Goal: Information Seeking & Learning: Find specific fact

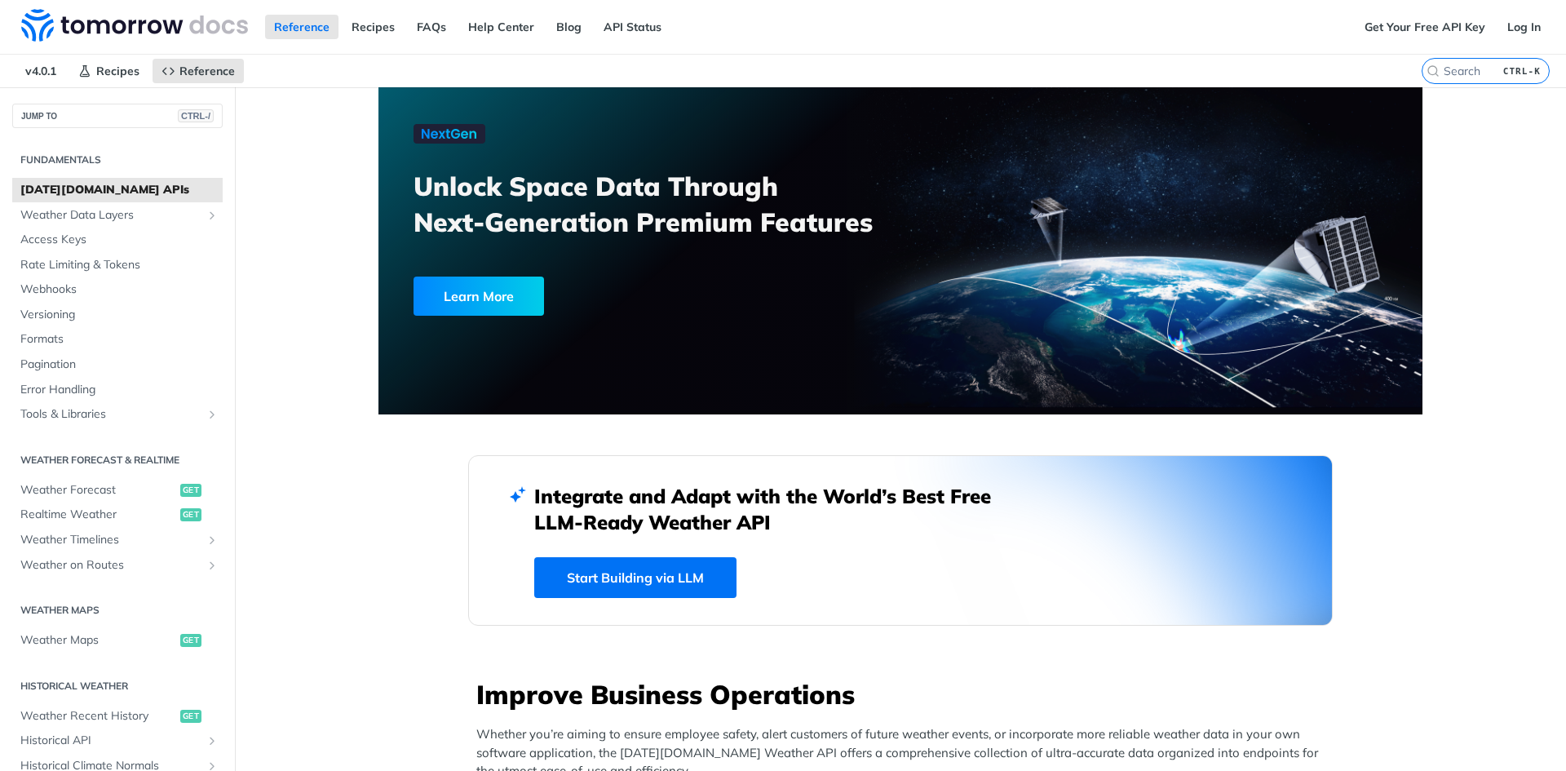
click at [1466, 63] on label "CTRL-K" at bounding box center [1486, 71] width 128 height 26
click at [1466, 64] on input "CTRL-K" at bounding box center [1465, 71] width 166 height 15
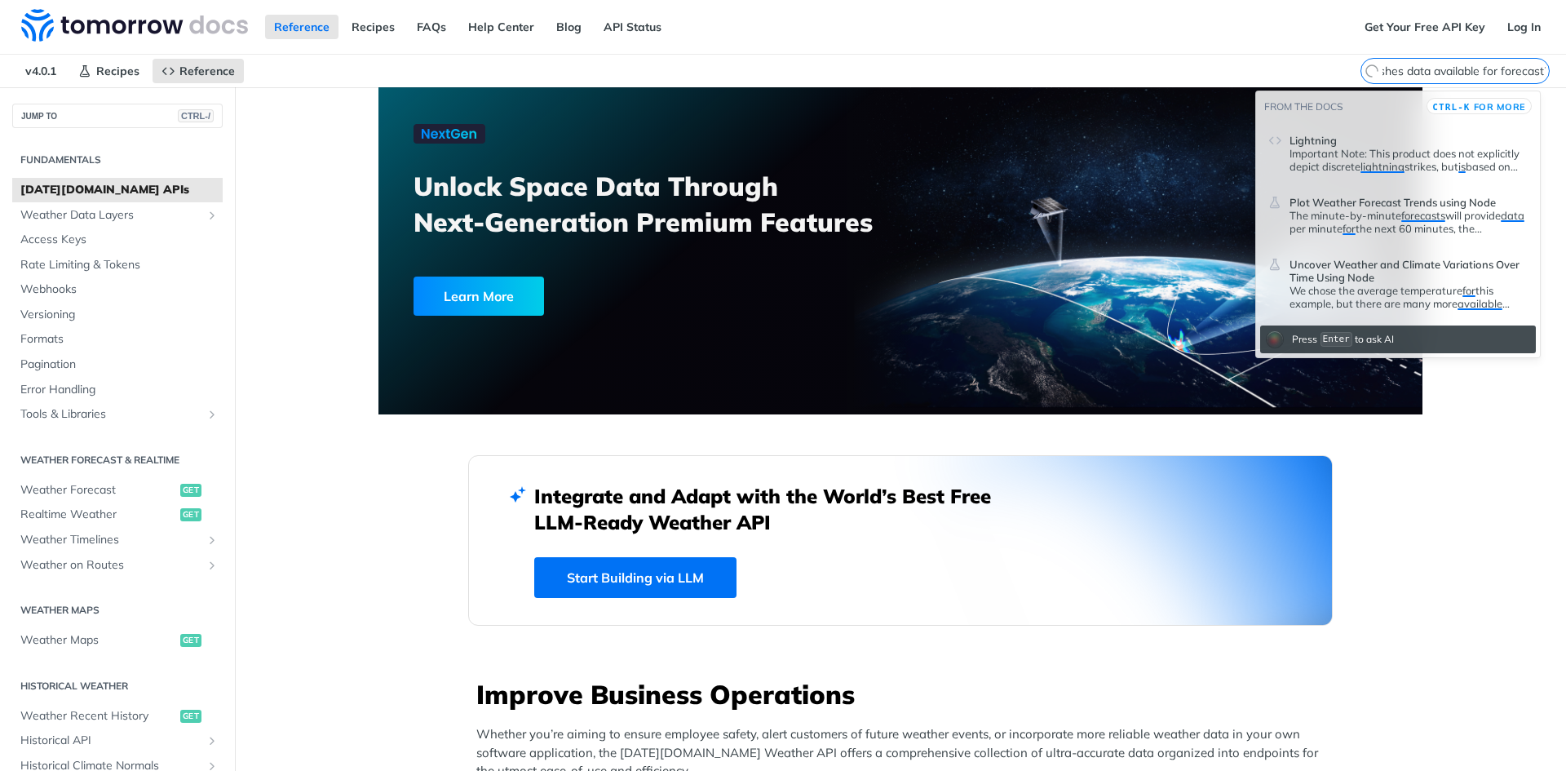
scroll to position [0, 81]
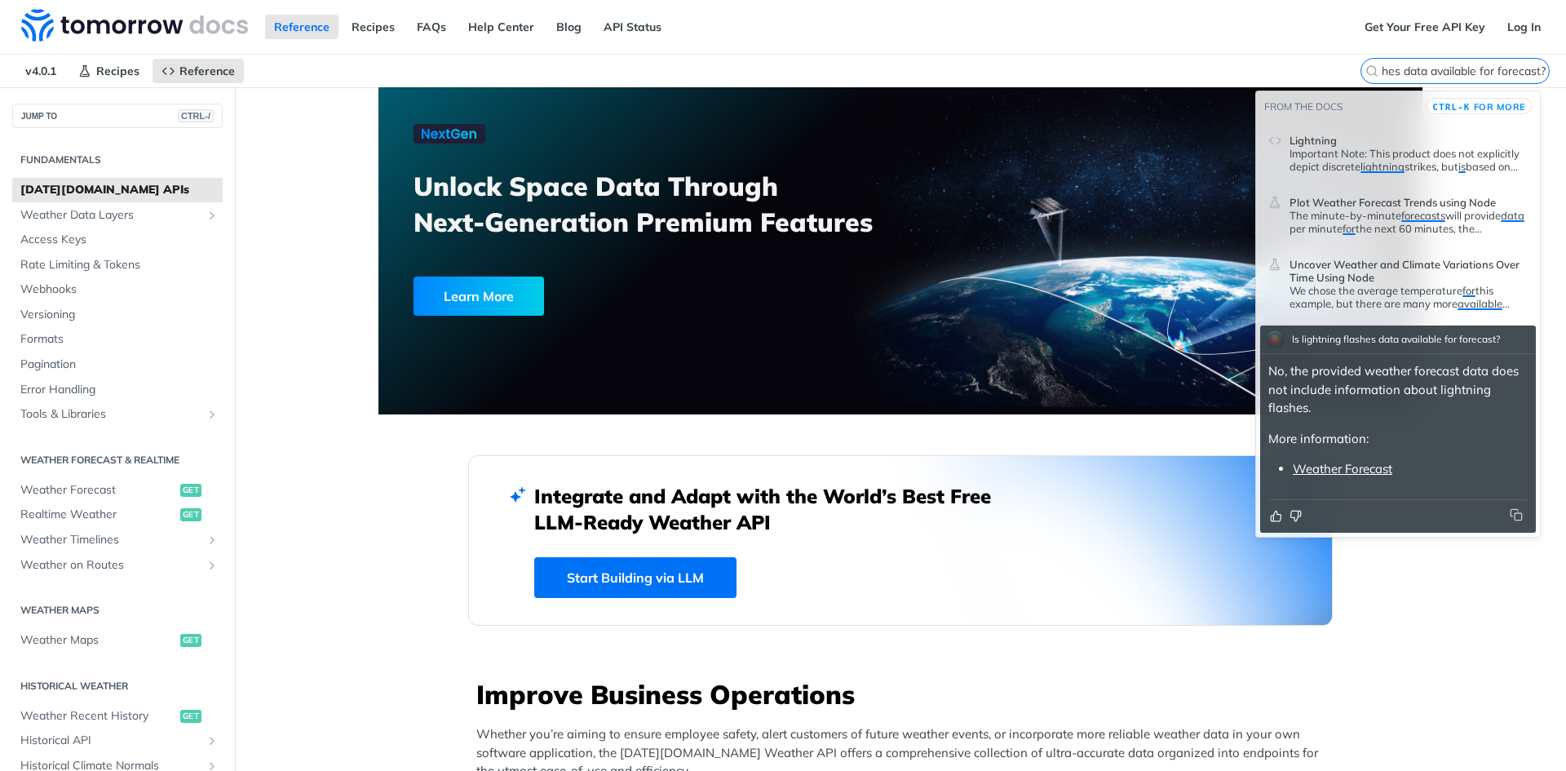
type input "Is lightning flashes data available for forecast?"
click at [1375, 464] on link "Weather Forecast" at bounding box center [1343, 468] width 100 height 15
click at [1337, 464] on link "Weather Forecast" at bounding box center [1343, 468] width 100 height 15
click at [1351, 466] on link "Weather Forecast" at bounding box center [1343, 468] width 100 height 15
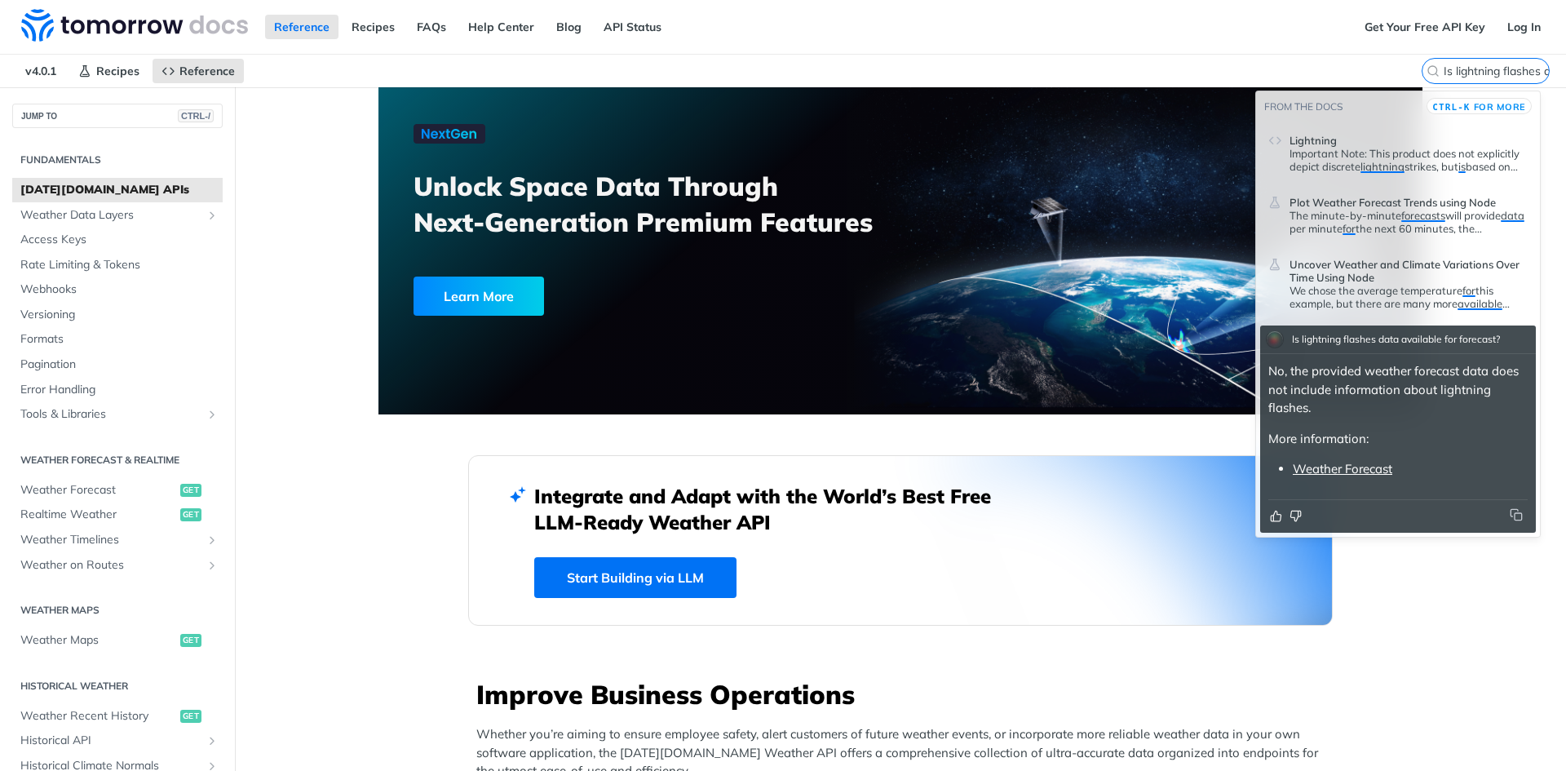
click at [1351, 466] on link "Weather Forecast" at bounding box center [1343, 468] width 100 height 15
click at [1349, 467] on link "Weather Forecast" at bounding box center [1343, 468] width 100 height 15
click at [1348, 467] on link "Weather Forecast" at bounding box center [1343, 468] width 100 height 15
click at [1350, 467] on link "Weather Forecast" at bounding box center [1343, 468] width 100 height 15
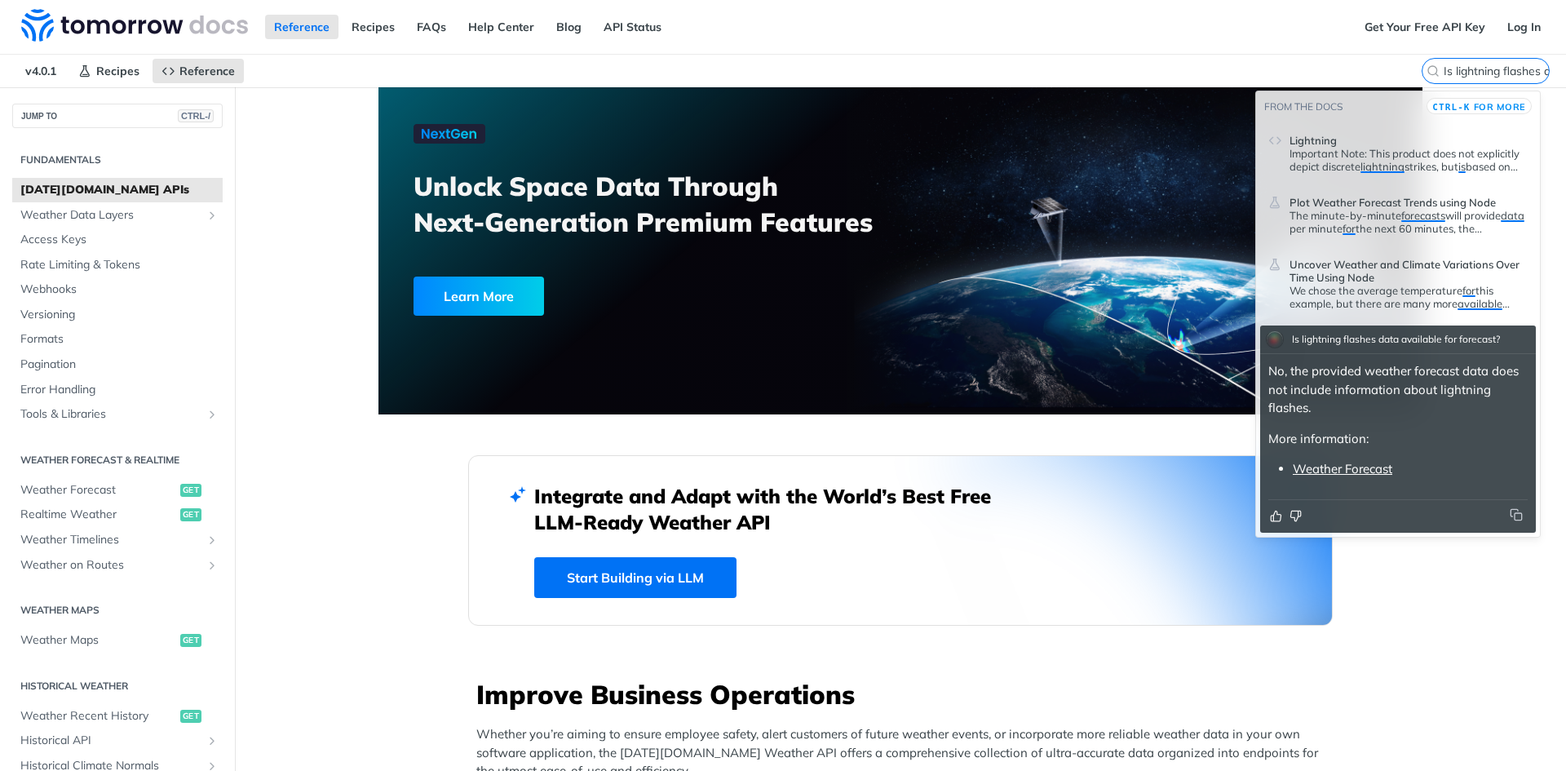
click at [1342, 471] on link "Weather Forecast" at bounding box center [1343, 468] width 100 height 15
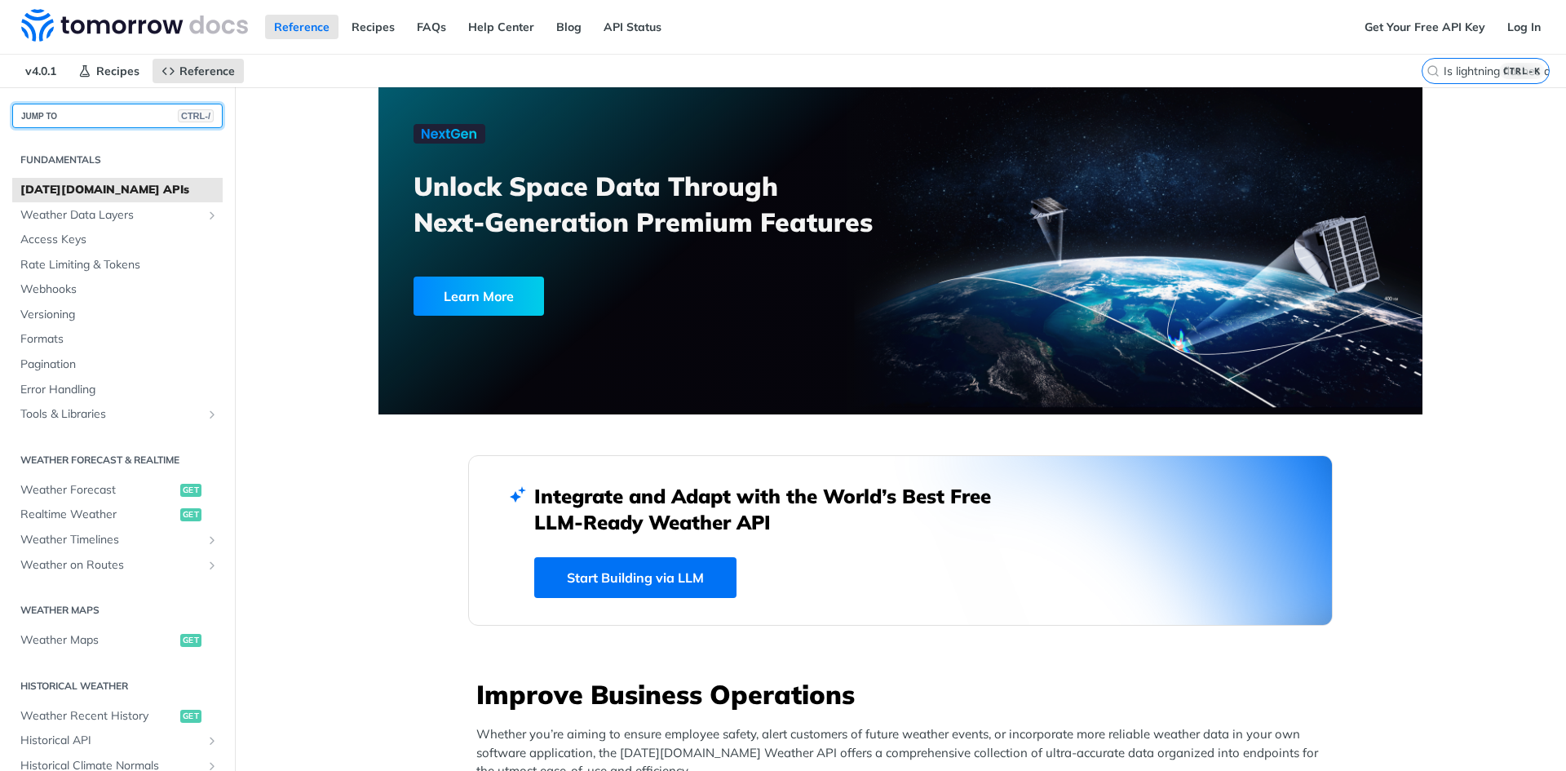
click at [84, 112] on button "JUMP TO CTRL-/" at bounding box center [117, 116] width 210 height 24
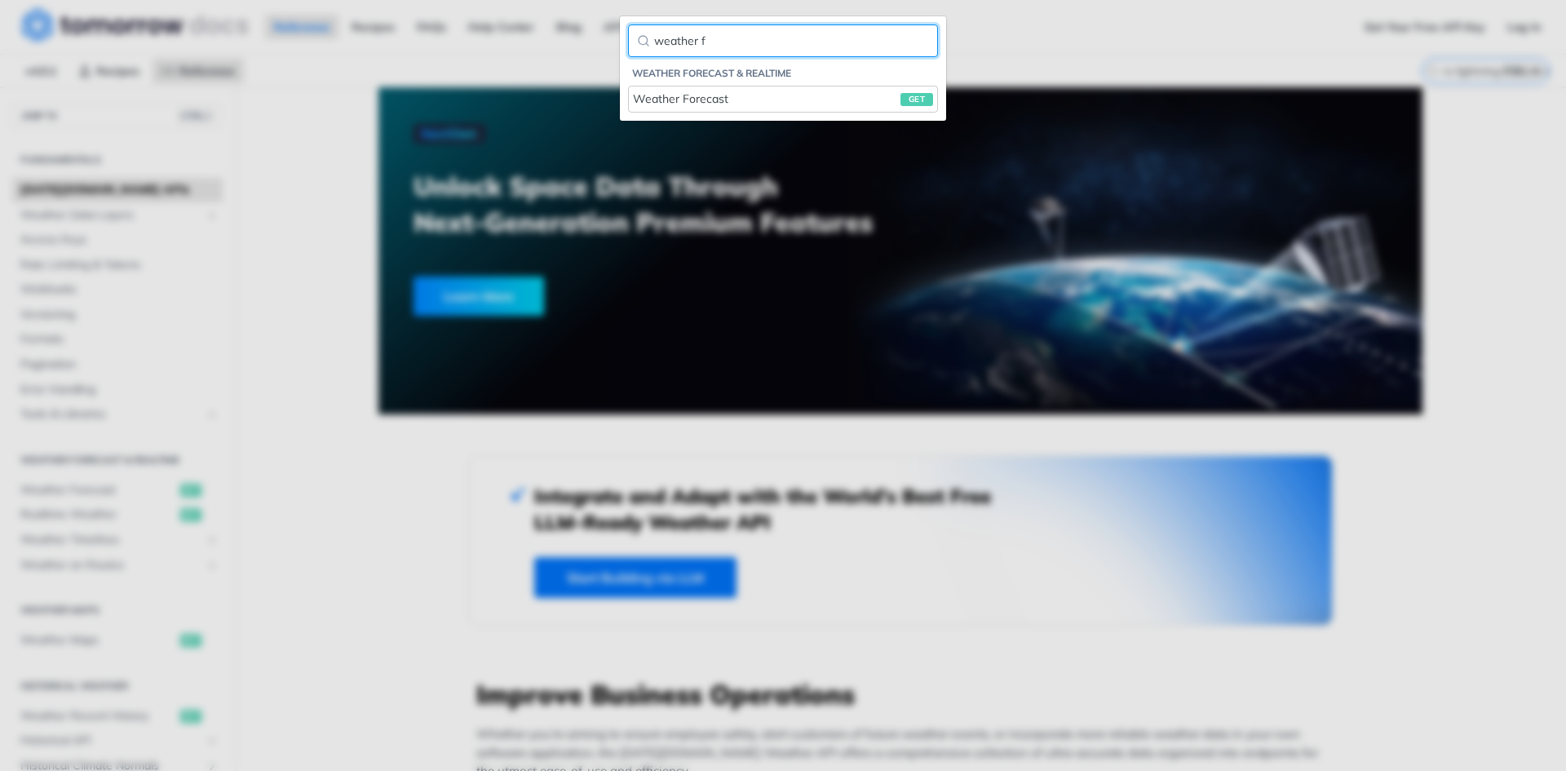
type input "weather f"
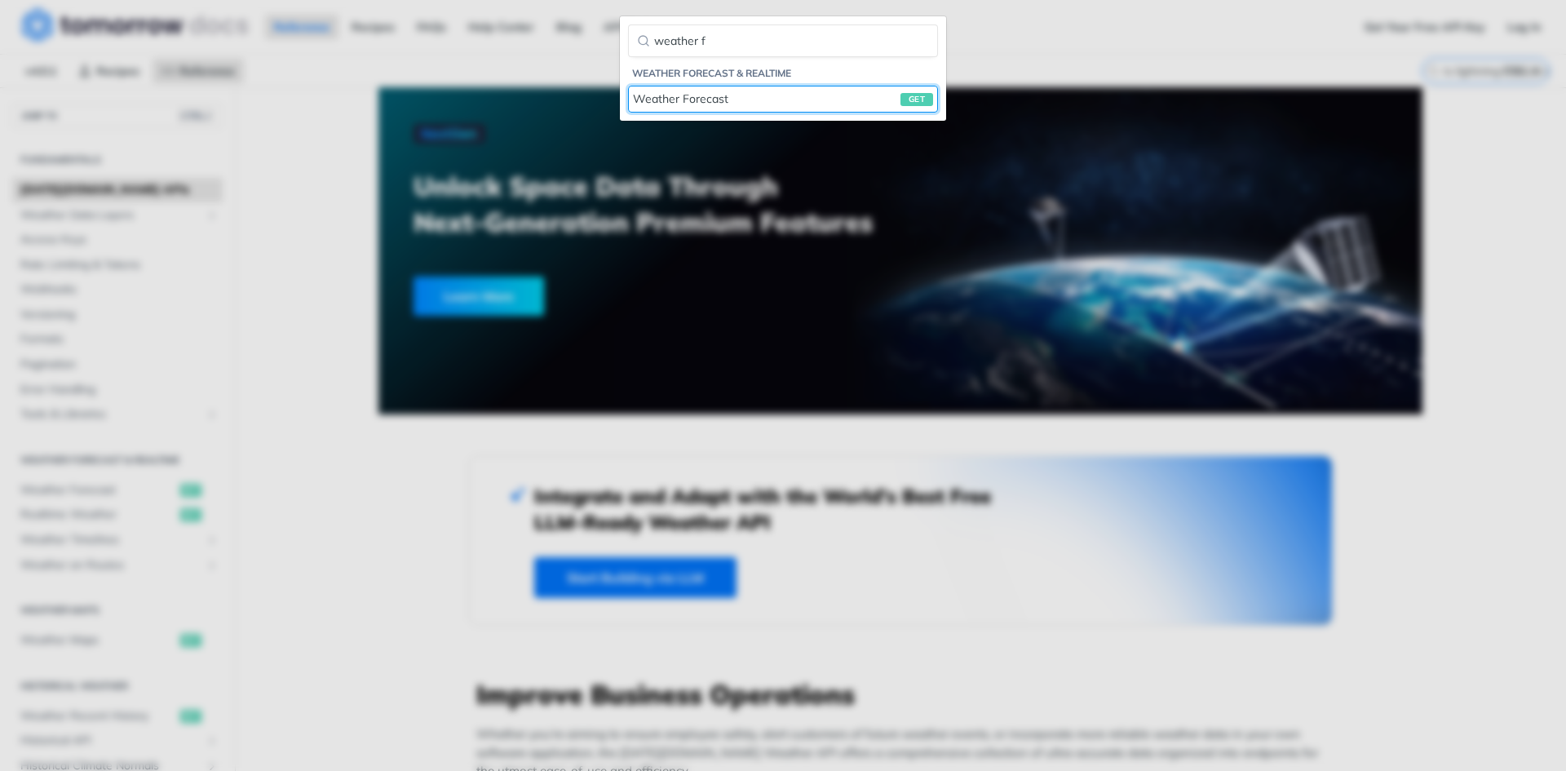
click at [735, 98] on div "Weather Forecast get" at bounding box center [783, 99] width 300 height 17
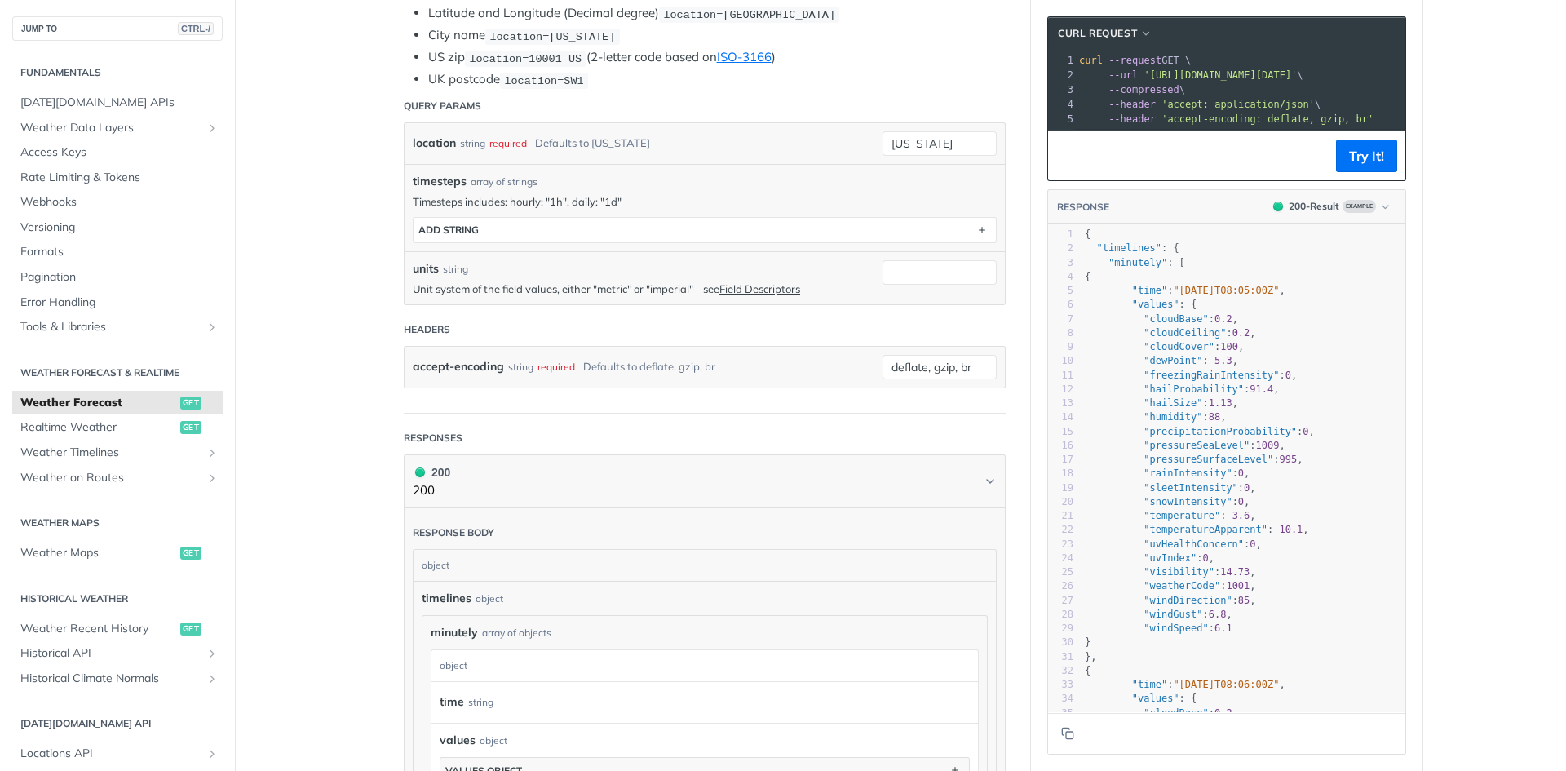
scroll to position [163, 0]
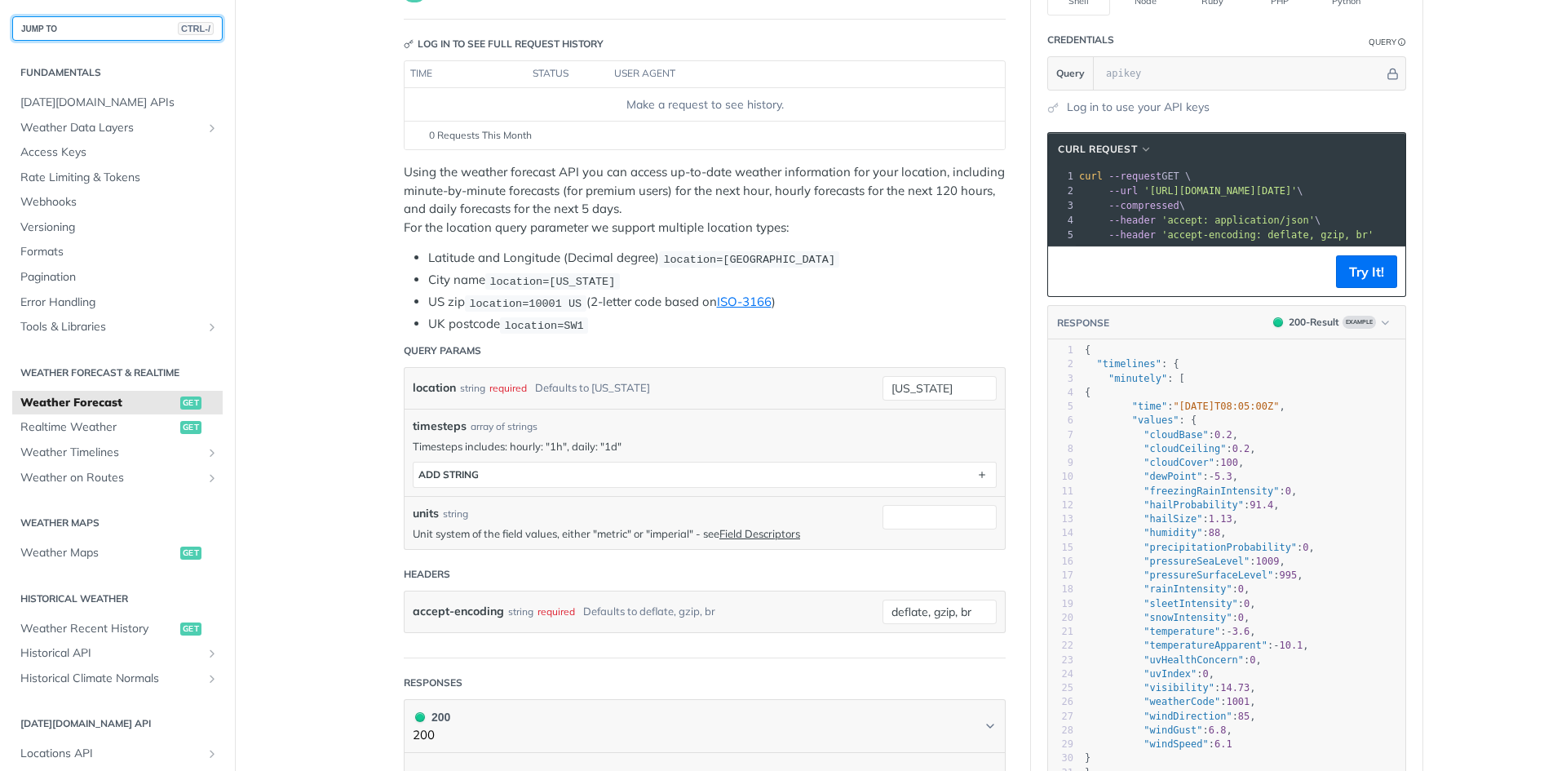
click at [106, 38] on button "JUMP TO CTRL-/" at bounding box center [117, 28] width 210 height 24
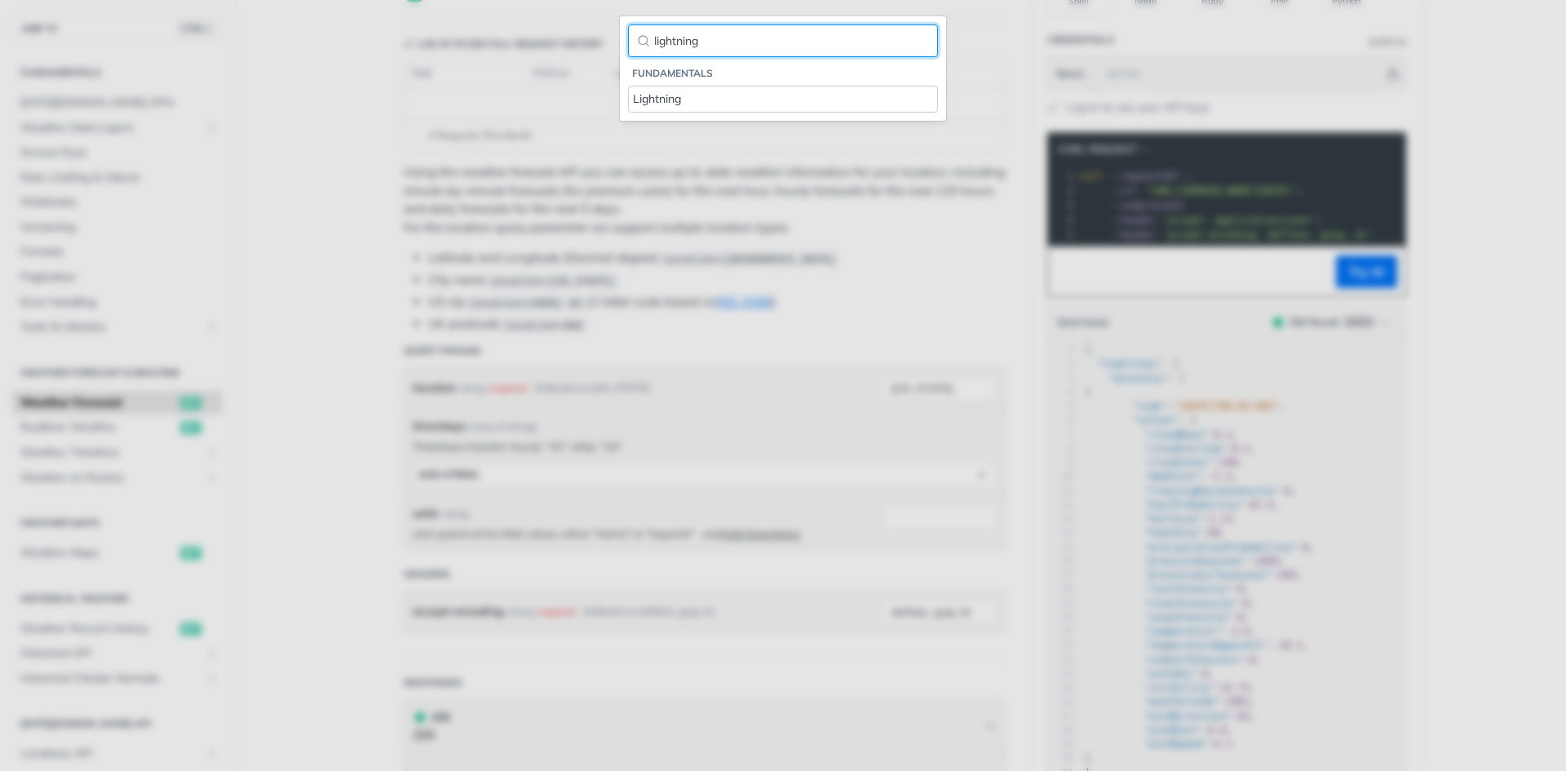
type input "lightning"
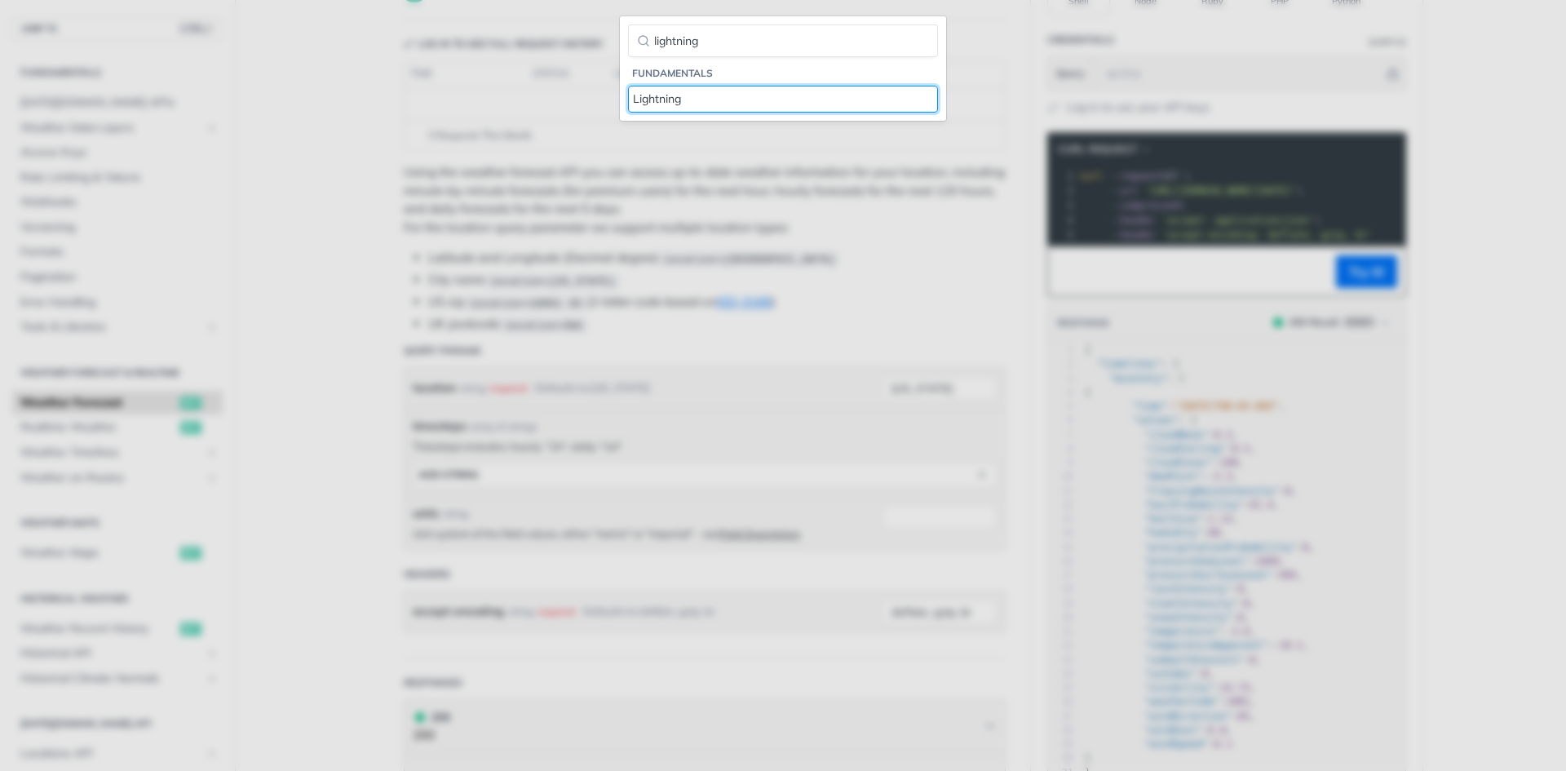
click at [705, 100] on div "Lightning" at bounding box center [783, 99] width 300 height 17
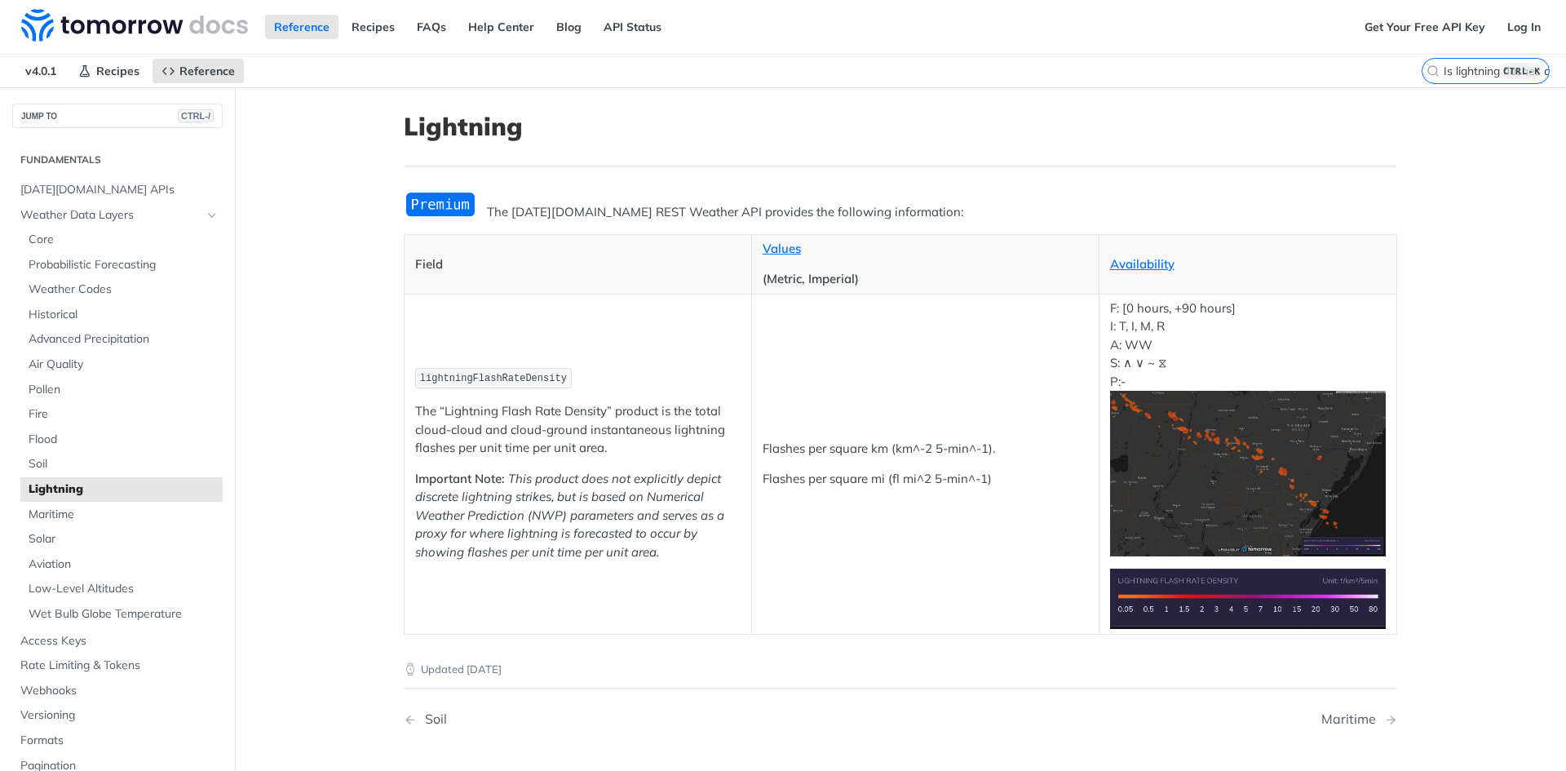
click at [334, 330] on main "JUMP TO CTRL-/ Fundamentals [DATE][DOMAIN_NAME] APIs Weather Data Layers Core P…" at bounding box center [783, 477] width 1566 height 780
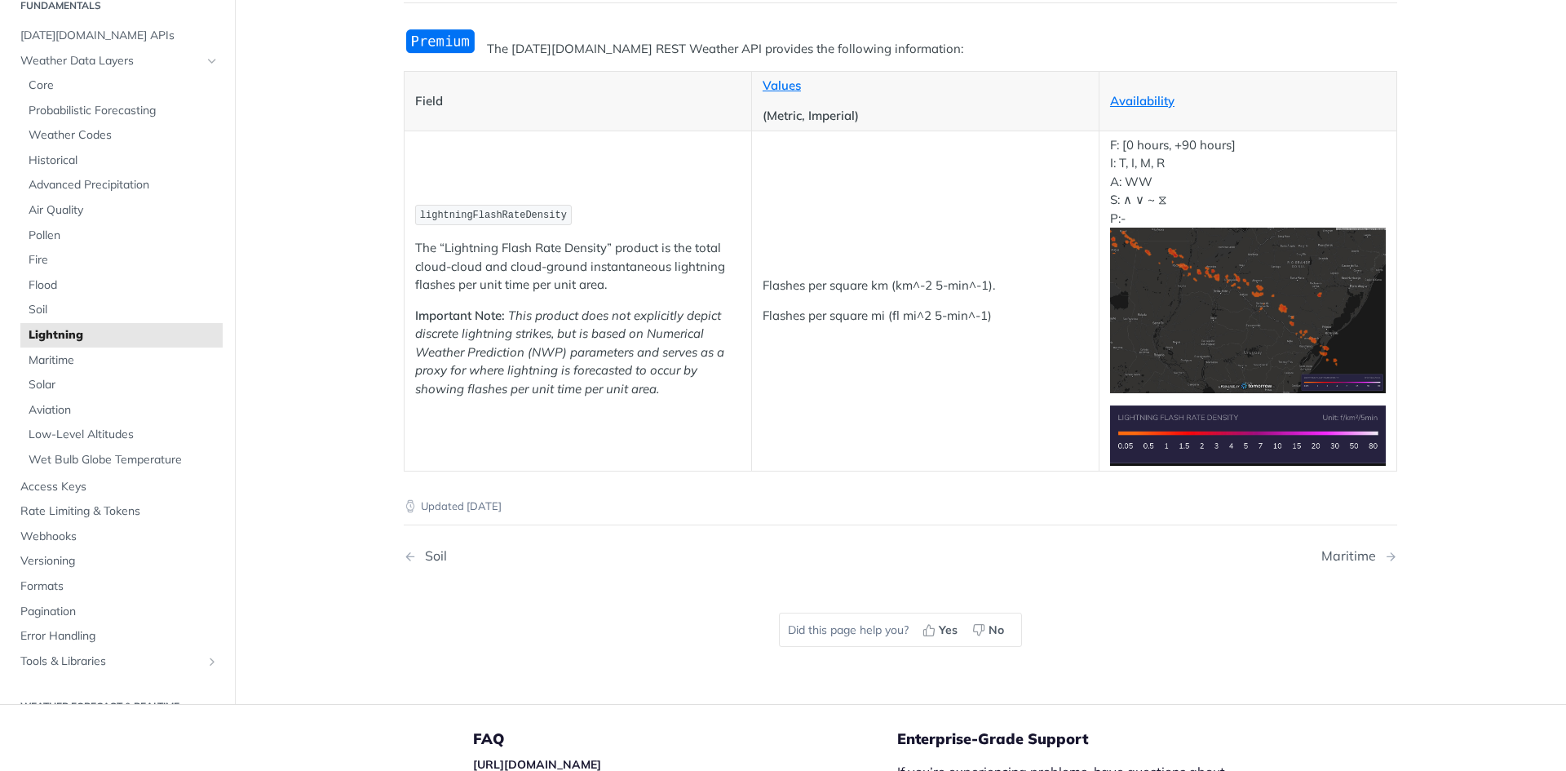
click at [341, 334] on main "JUMP TO CTRL-/ Fundamentals [DATE][DOMAIN_NAME] APIs Weather Data Layers Core P…" at bounding box center [783, 314] width 1566 height 780
click at [358, 92] on main "JUMP TO CTRL-/ Fundamentals [DATE][DOMAIN_NAME] APIs Weather Data Layers Core P…" at bounding box center [783, 314] width 1566 height 780
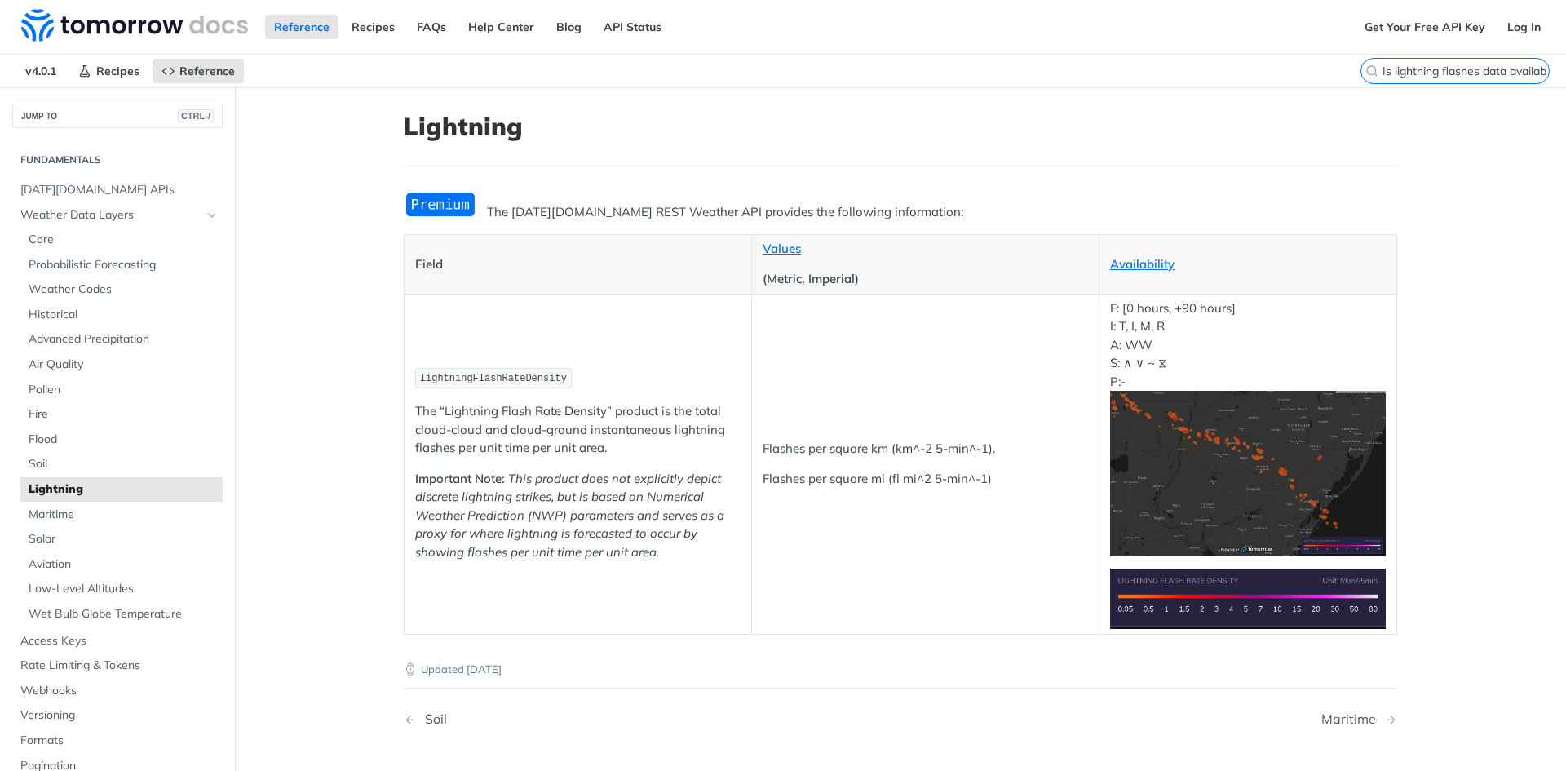
click at [1473, 72] on input "Is lightning flashes data available for forecast?" at bounding box center [1465, 71] width 166 height 15
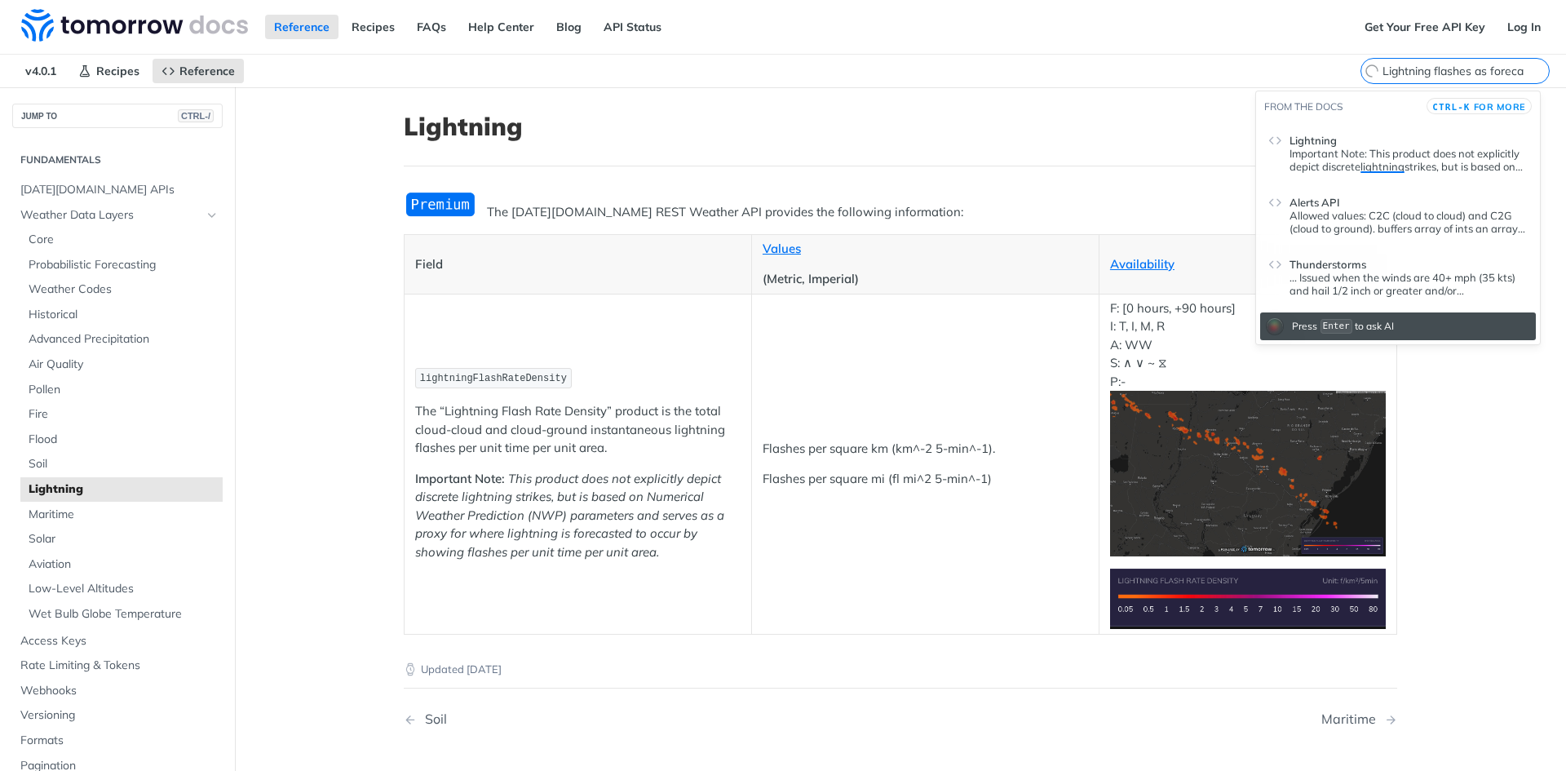
scroll to position [0, 11]
type input "Lightning flashes as forecast data"
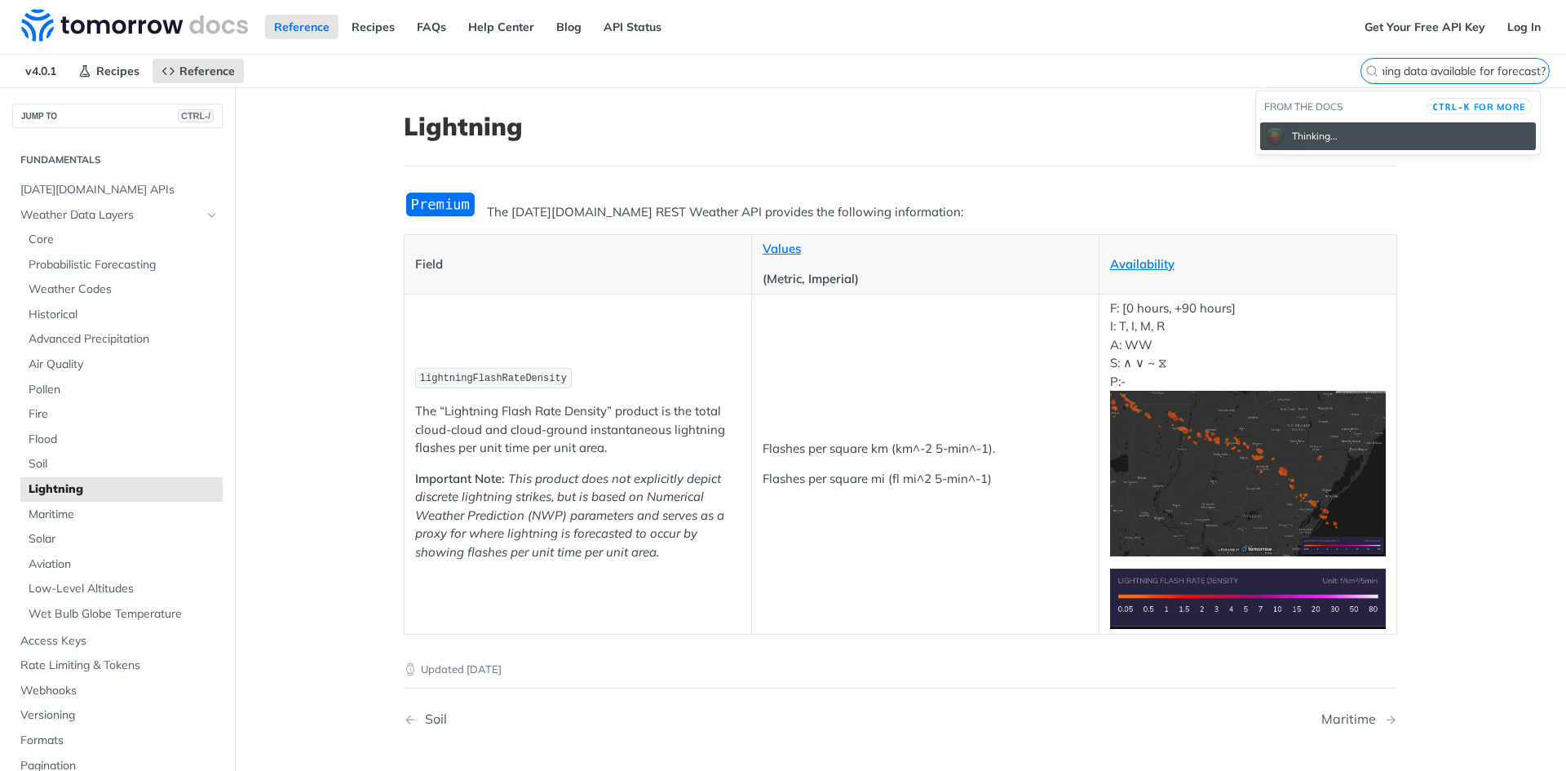
scroll to position [0, 0]
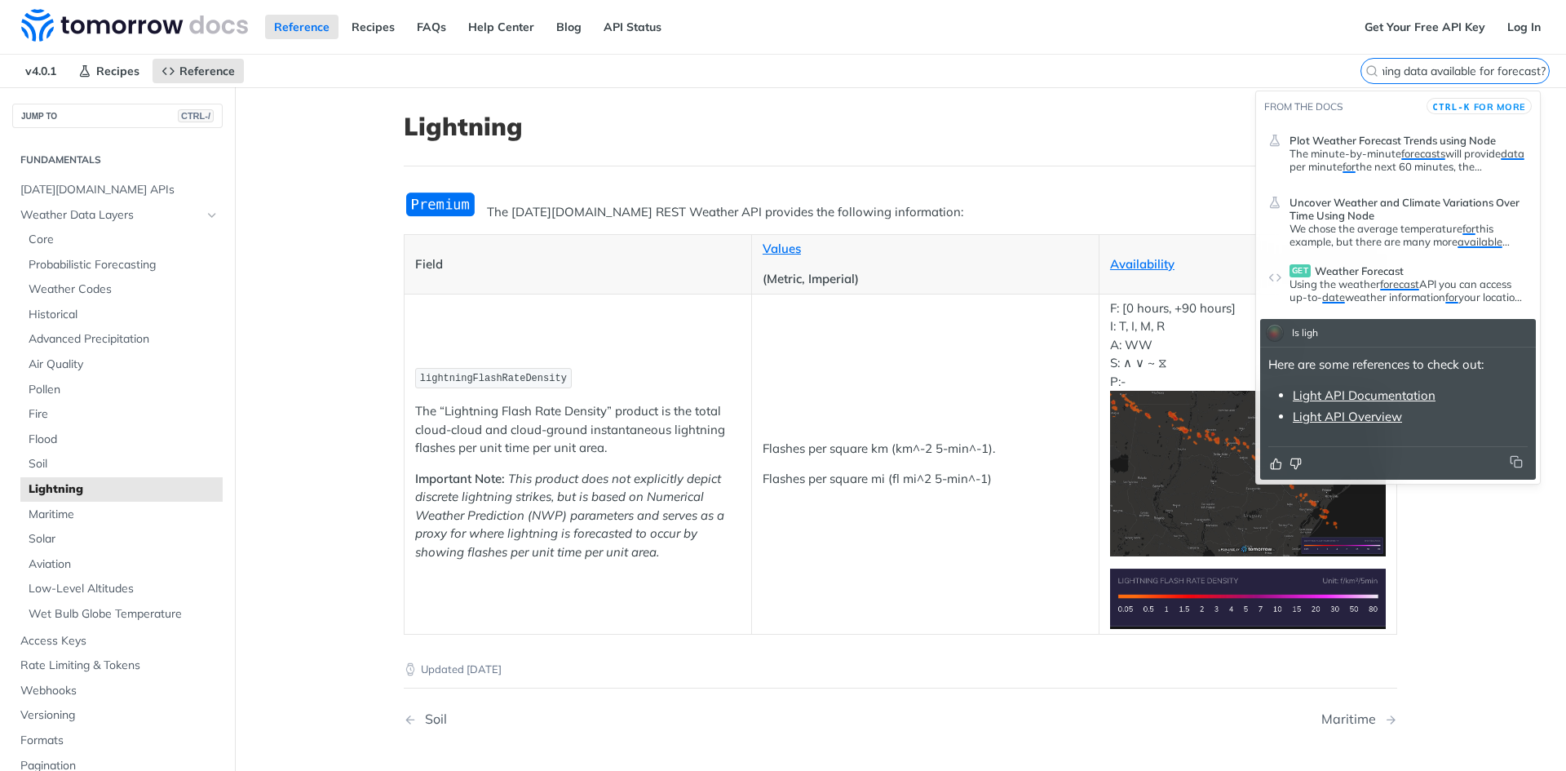
type input "Is lightning data available for forecast?"
click at [1333, 393] on link "Light API Documentation" at bounding box center [1364, 394] width 143 height 15
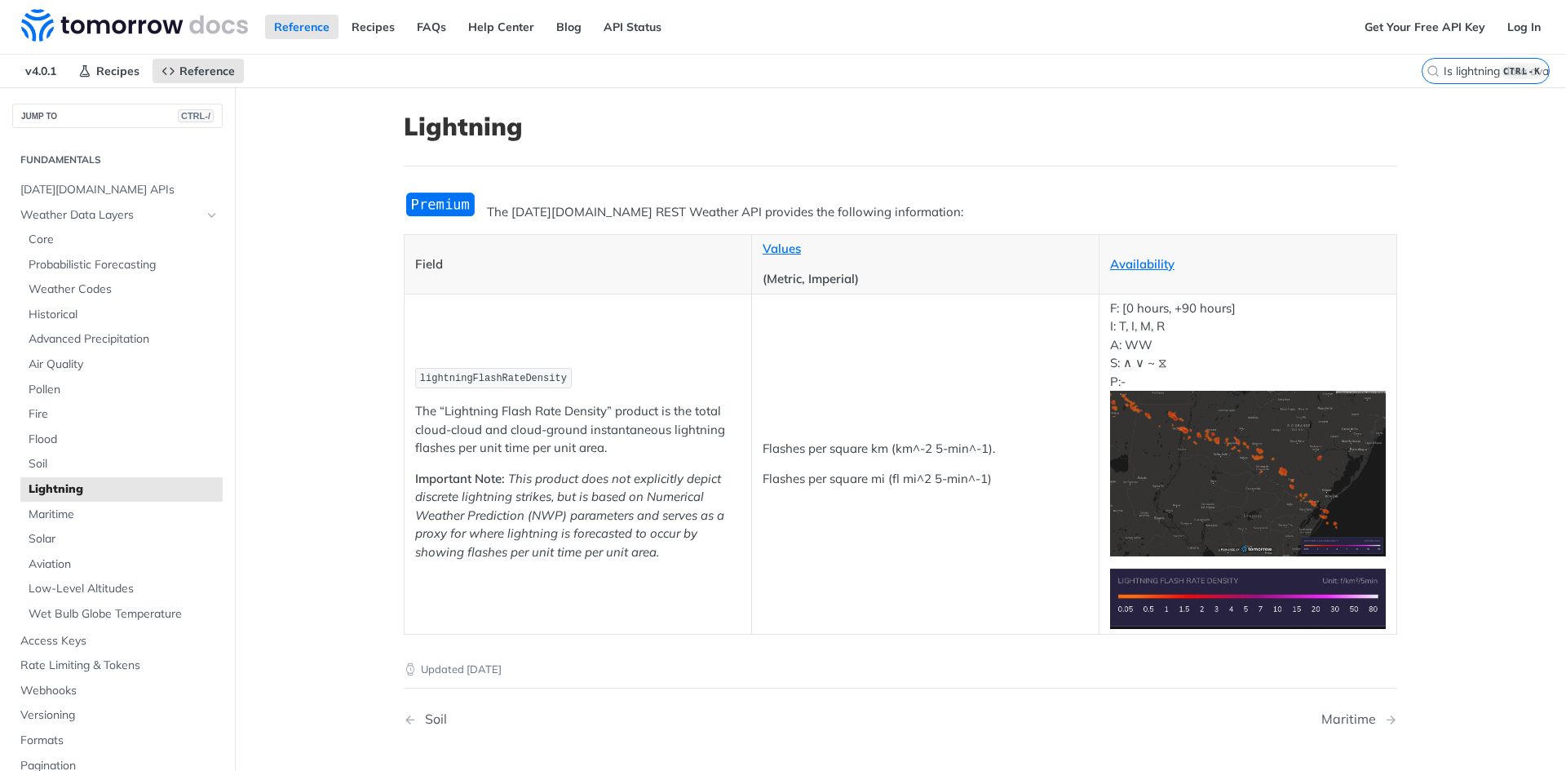
click at [235, 201] on main "JUMP TO CTRL-/ Fundamentals [DATE][DOMAIN_NAME] APIs Weather Data Layers Core P…" at bounding box center [783, 477] width 1566 height 780
click at [294, 263] on main "JUMP TO CTRL-/ Fundamentals [DATE][DOMAIN_NAME] APIs Weather Data Layers Core P…" at bounding box center [783, 477] width 1566 height 780
